Goal: Task Accomplishment & Management: Manage account settings

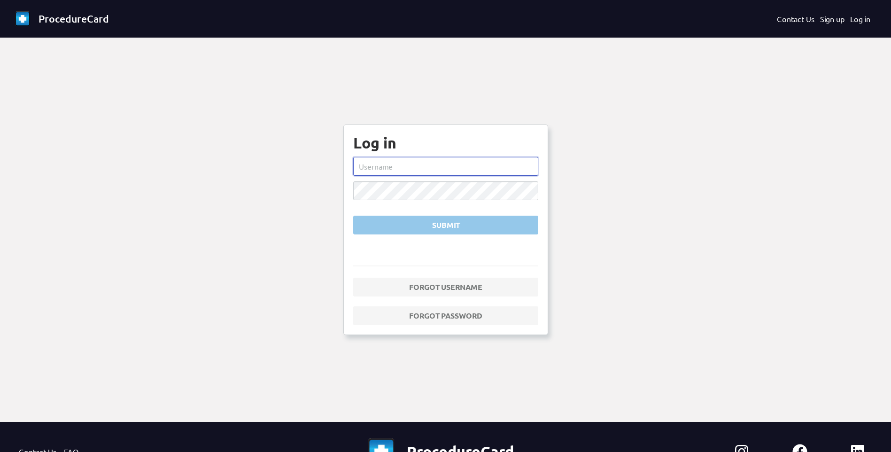
click at [417, 171] on input "text" at bounding box center [445, 166] width 185 height 19
type input "E"
type input "[PERSON_NAME].[PERSON_NAME]"
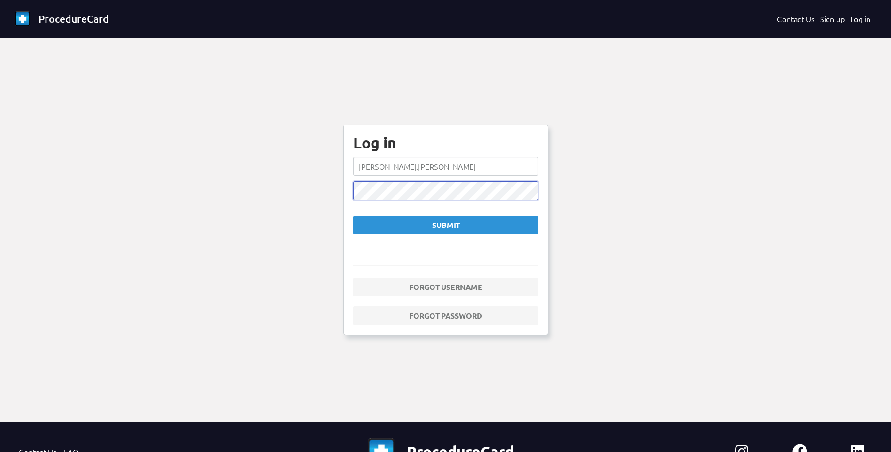
click at [353, 216] on button "Submit" at bounding box center [445, 225] width 185 height 19
click at [418, 227] on div "Submit" at bounding box center [445, 224] width 169 height 11
click at [353, 216] on button "Submit" at bounding box center [445, 225] width 185 height 19
